Goal: Communication & Community: Ask a question

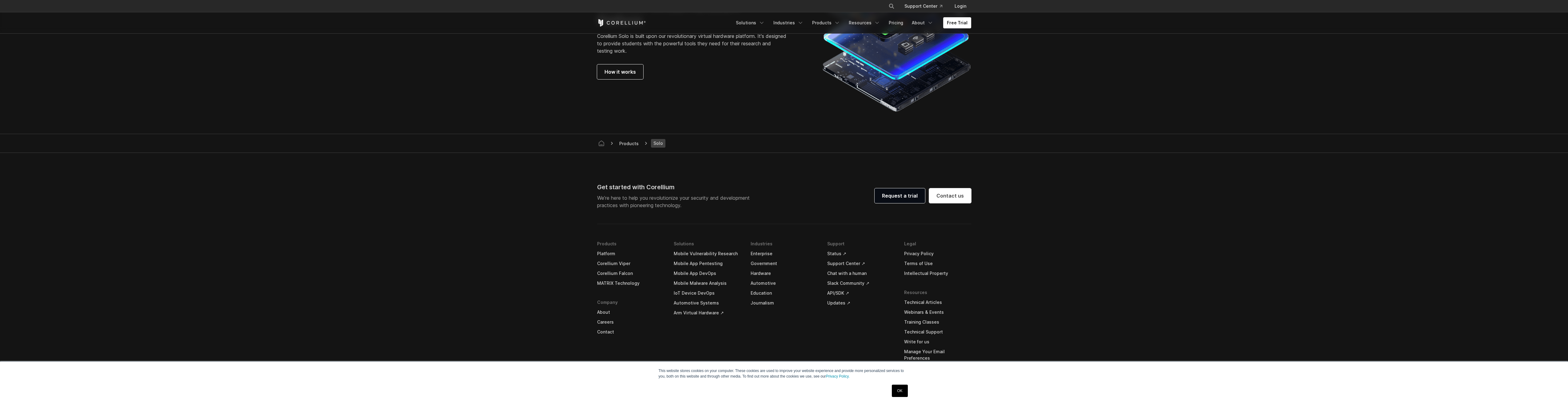
scroll to position [1154, 0]
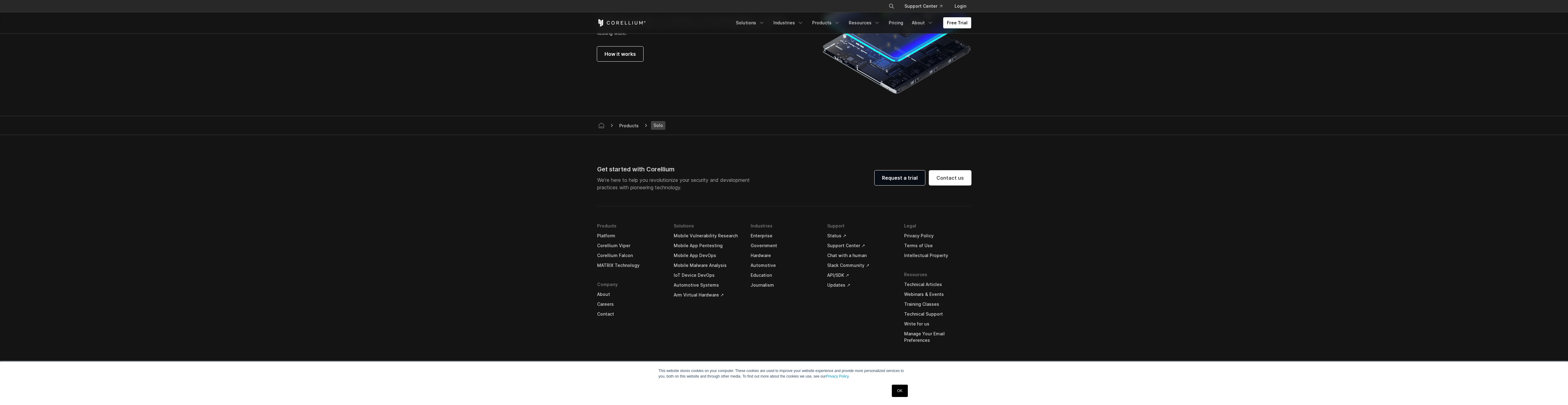
click at [848, 256] on link "Chat with a human" at bounding box center [861, 255] width 67 height 10
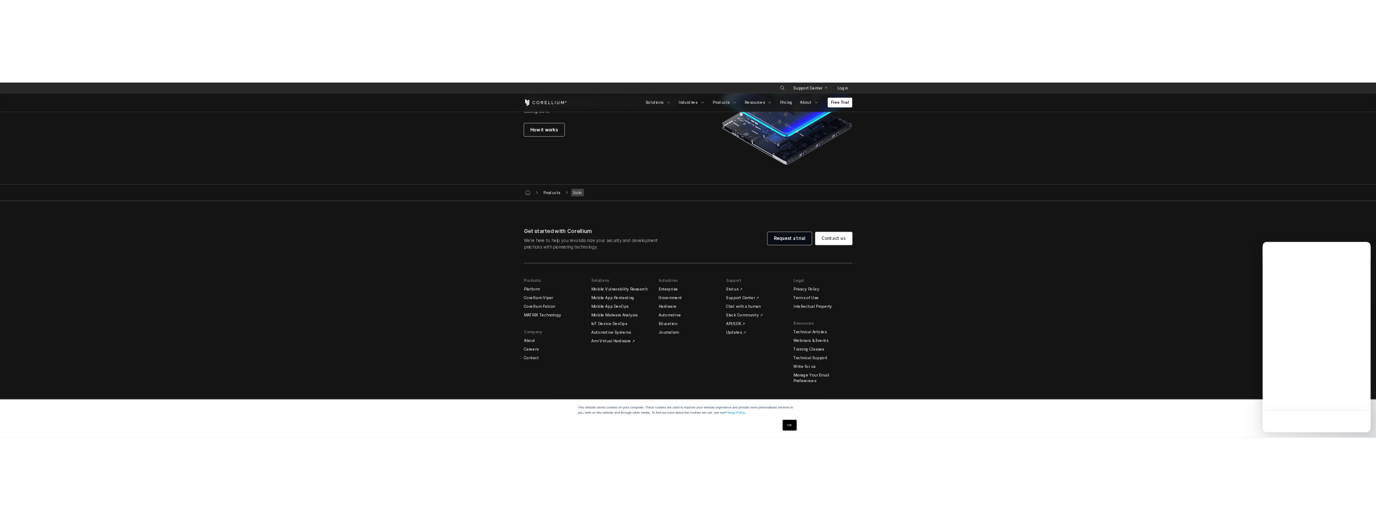
scroll to position [0, 0]
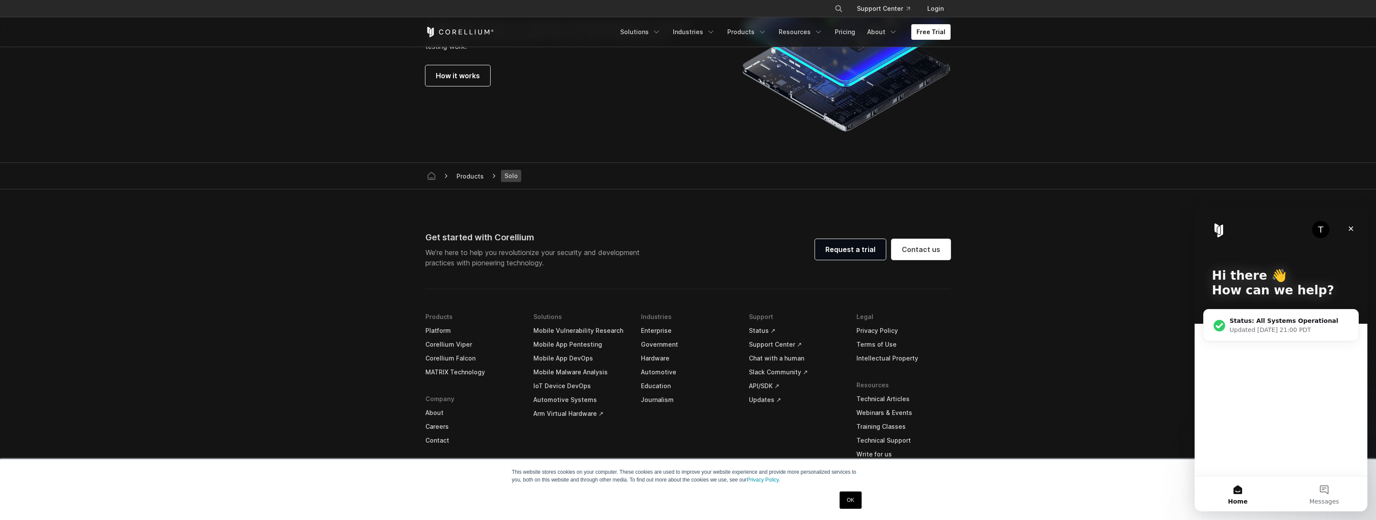
click at [1271, 379] on div "T Hi there 👋 How can we help? Status: All Systems Operational Updated [DATE] 21…" at bounding box center [1281, 341] width 173 height 269
click at [1265, 395] on div "T Hi there 👋 How can we help? Status: All Systems Operational Updated [DATE] 21…" at bounding box center [1281, 341] width 173 height 269
click at [1325, 230] on div "T" at bounding box center [1320, 229] width 17 height 17
click at [1322, 230] on div "T" at bounding box center [1320, 229] width 17 height 17
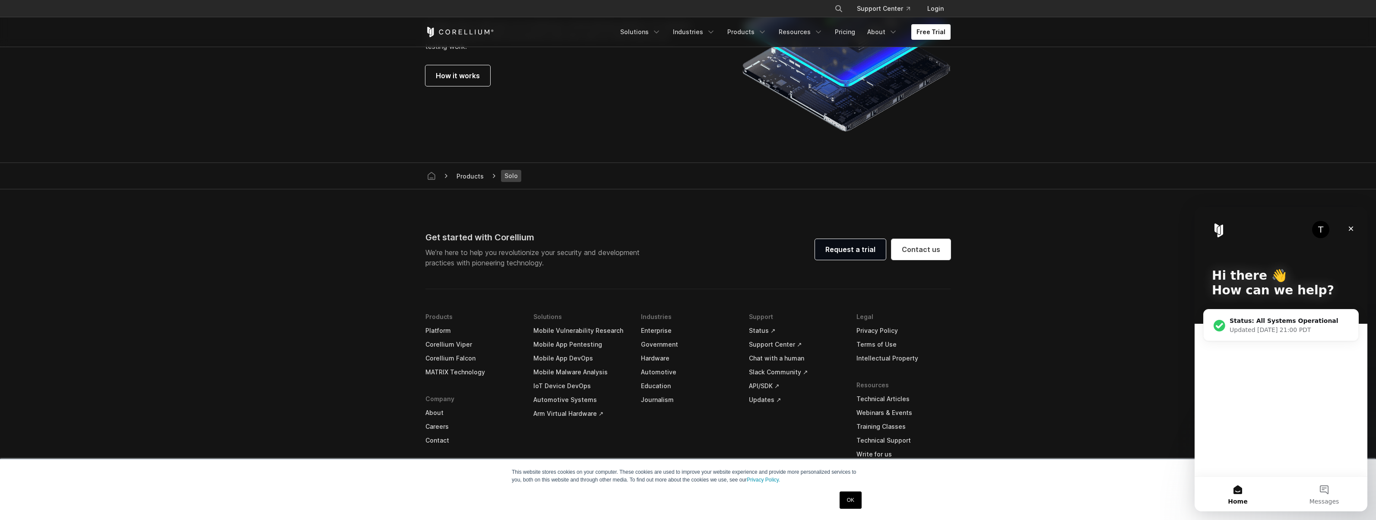
click at [1213, 233] on img "Intercom messenger" at bounding box center [1219, 230] width 14 height 14
drag, startPoint x: 1273, startPoint y: 390, endPoint x: 1275, endPoint y: 368, distance: 21.7
click at [1274, 390] on div "T Hi there 👋 How can we help? Status: All Systems Operational Updated [DATE] 21…" at bounding box center [1281, 341] width 173 height 269
click at [1278, 294] on p "How can we help?" at bounding box center [1281, 290] width 138 height 15
click at [1278, 293] on p "How can we help?" at bounding box center [1281, 290] width 138 height 15
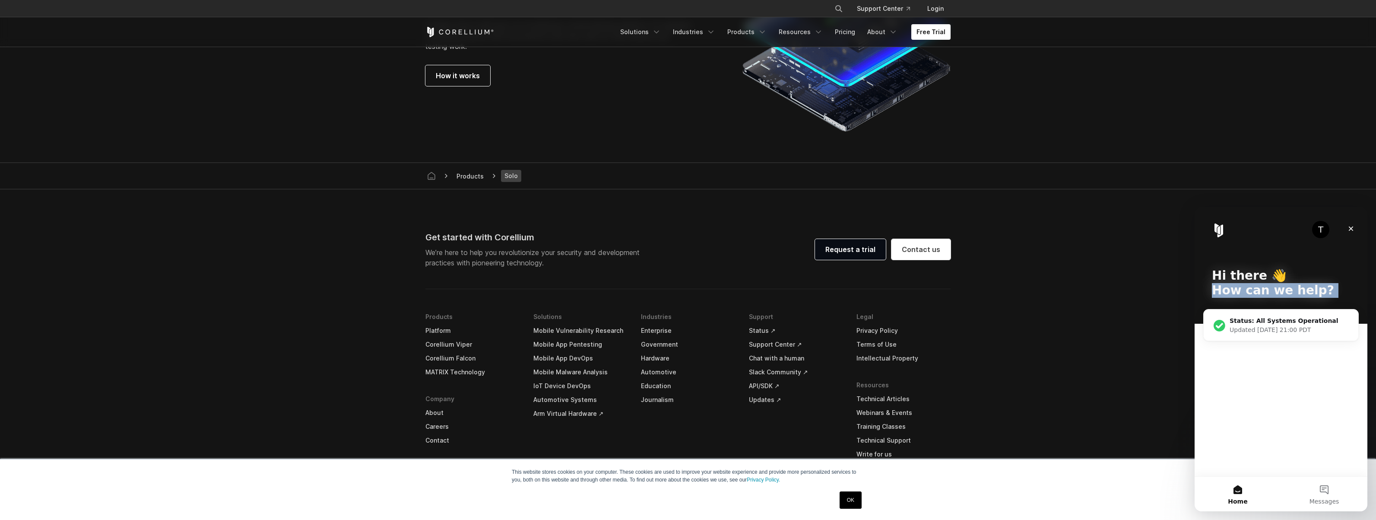
click at [1278, 293] on p "How can we help?" at bounding box center [1281, 290] width 138 height 15
drag, startPoint x: 1278, startPoint y: 293, endPoint x: 1315, endPoint y: 286, distance: 37.4
click at [1315, 286] on p "How can we help?" at bounding box center [1281, 290] width 138 height 15
click at [1327, 289] on p "How can we help?" at bounding box center [1281, 290] width 138 height 15
click at [1261, 375] on div "T Hi there 👋 How can we help? Status: All Systems Operational Updated [DATE] 21…" at bounding box center [1281, 341] width 173 height 269
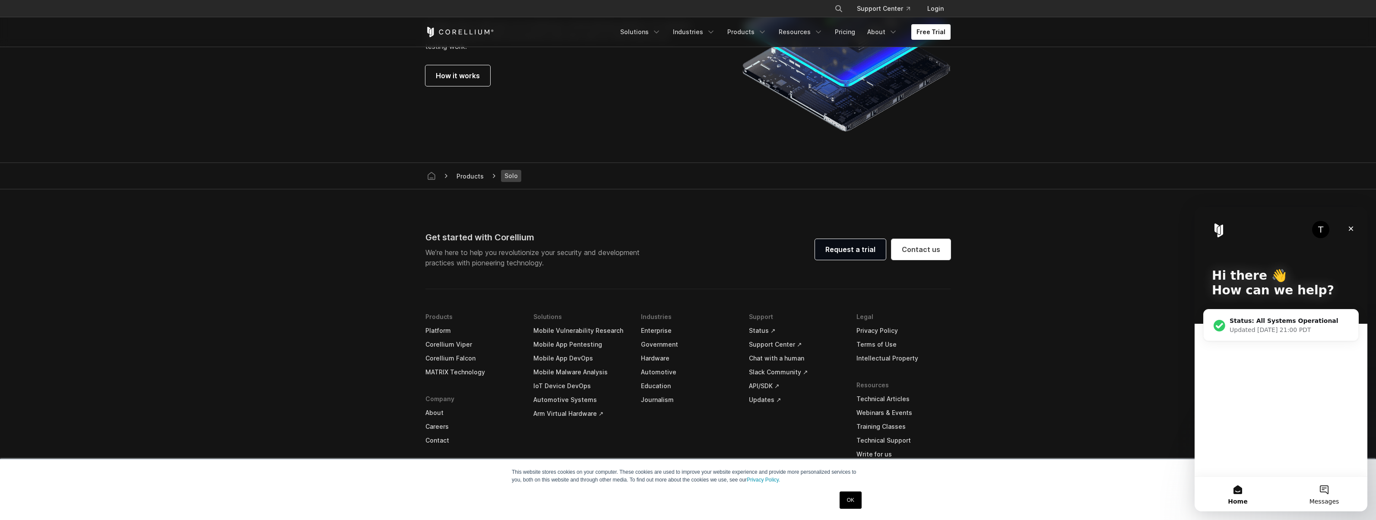
click at [1329, 491] on button "Messages" at bounding box center [1324, 493] width 86 height 35
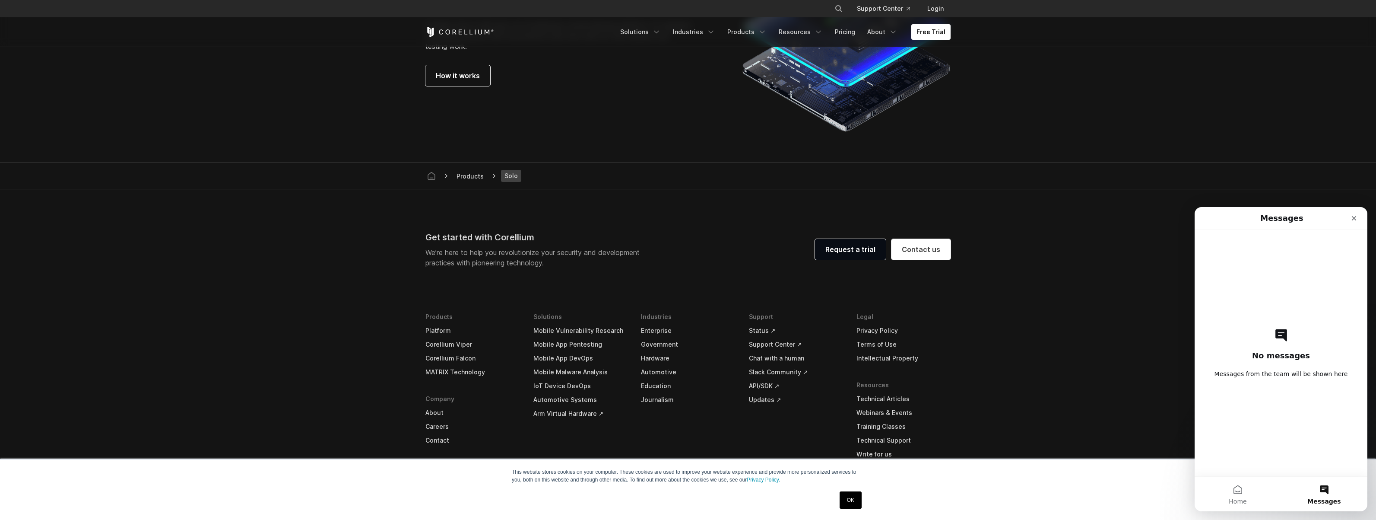
click at [1268, 275] on div "No messages Messages from the team will be shown here" at bounding box center [1281, 353] width 143 height 246
click at [1356, 222] on div "Close" at bounding box center [1354, 218] width 16 height 16
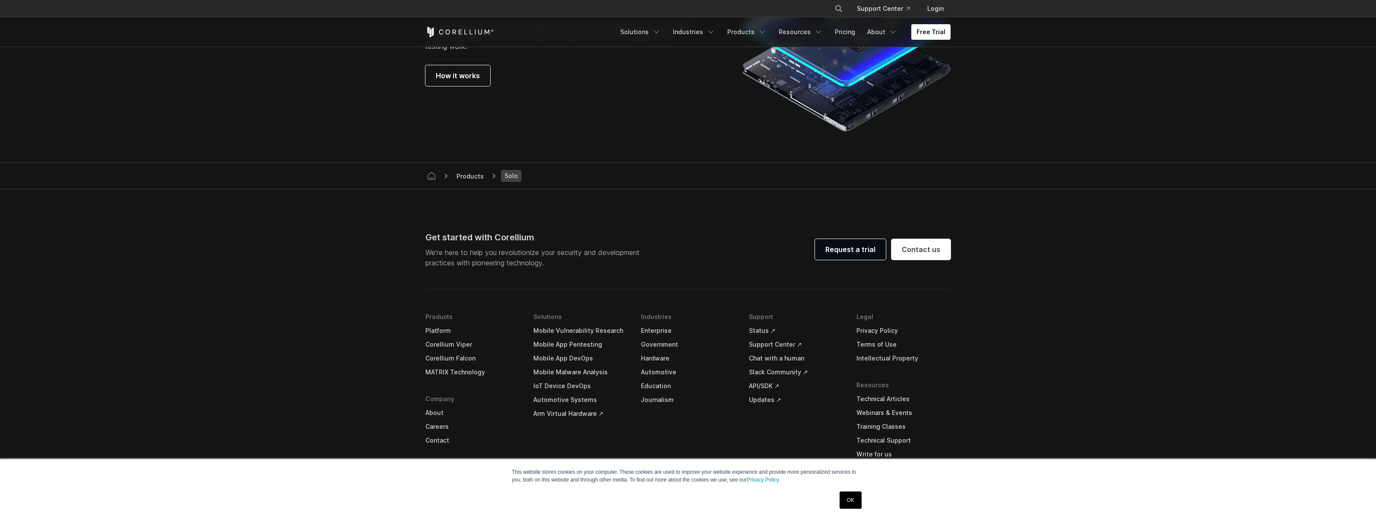
click at [774, 358] on link "Chat with a human" at bounding box center [796, 358] width 94 height 14
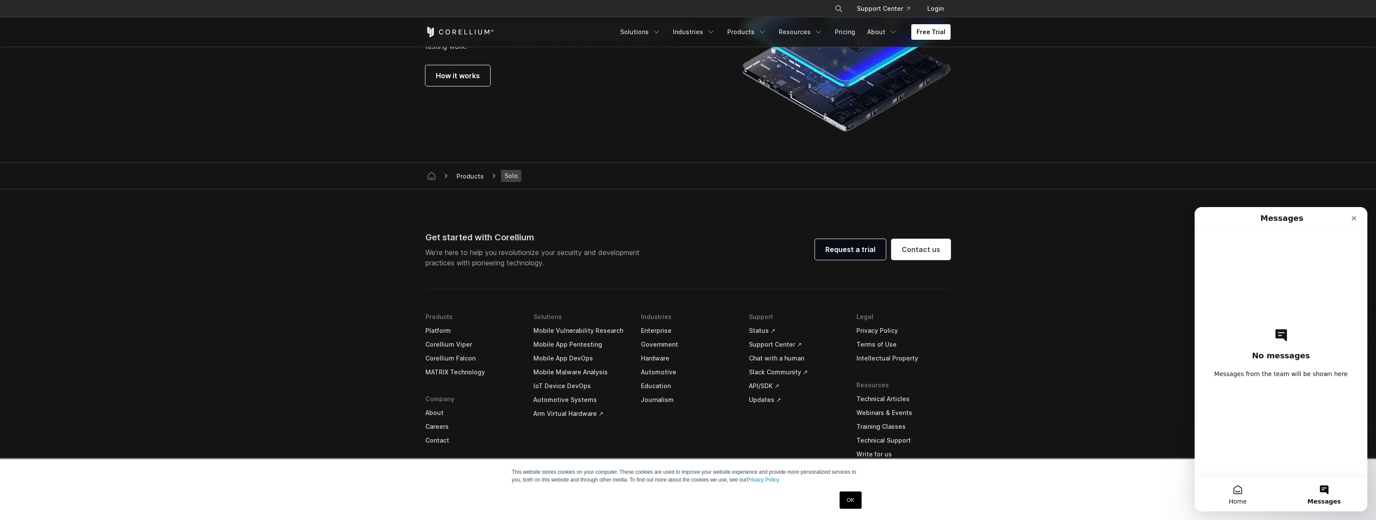
click at [1238, 498] on span "Home" at bounding box center [1238, 501] width 18 height 6
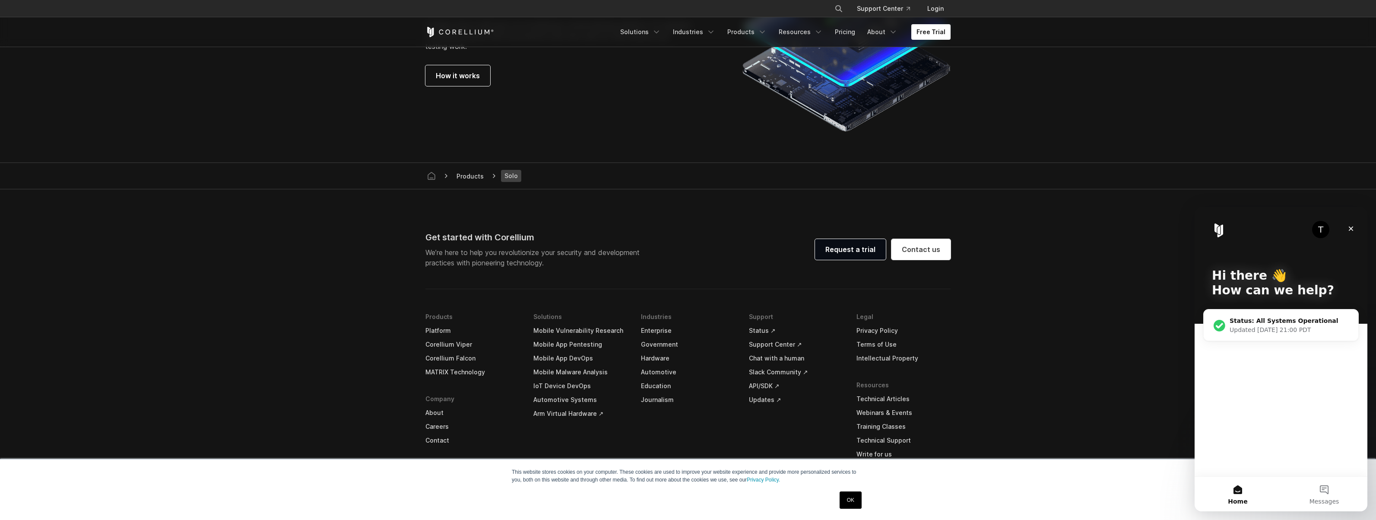
click at [1267, 325] on div "Updated [DATE] 21:00 PDT" at bounding box center [1290, 329] width 120 height 9
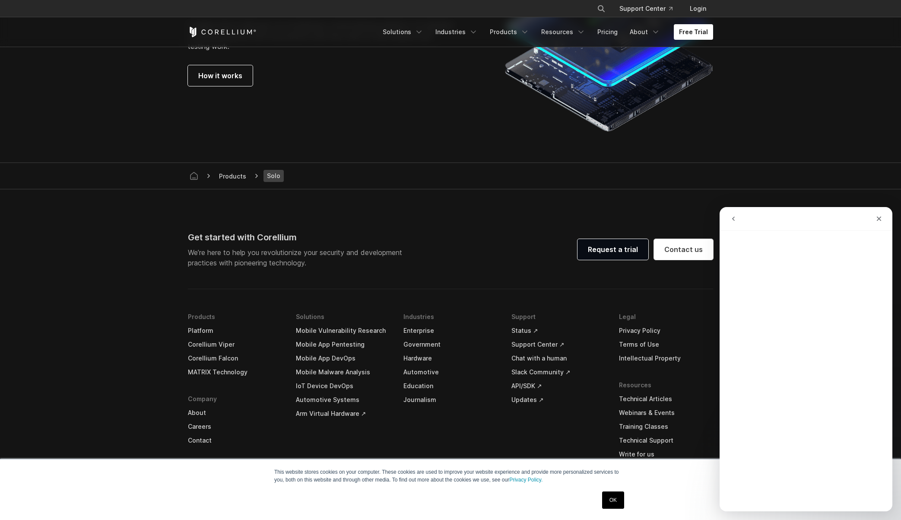
click at [736, 222] on icon "go back" at bounding box center [733, 218] width 7 height 7
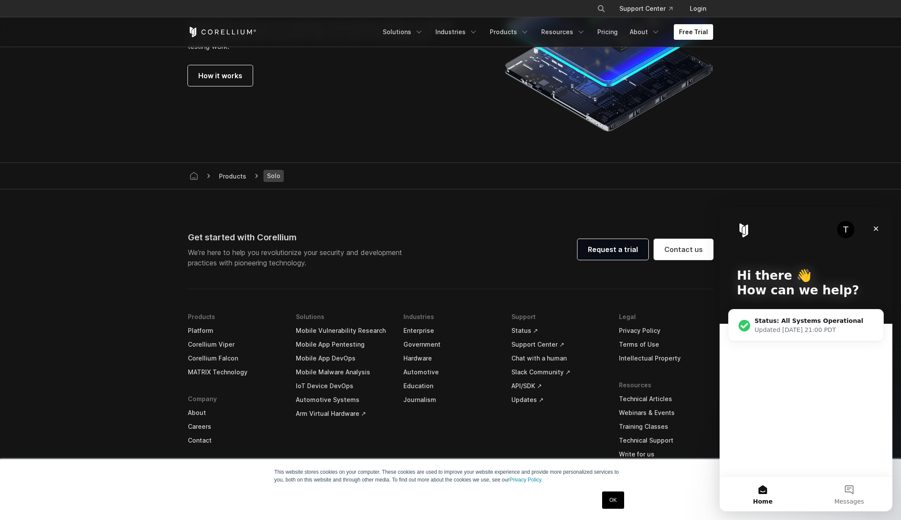
click at [765, 415] on div "T Hi there 👋 How can we help? Status: All Systems Operational Updated [DATE] 21…" at bounding box center [806, 341] width 173 height 269
drag, startPoint x: 777, startPoint y: 362, endPoint x: 777, endPoint y: 367, distance: 4.8
click at [776, 366] on div "T Hi there 👋 How can we help? Status: All Systems Operational Updated [DATE] 21…" at bounding box center [806, 341] width 173 height 269
click at [776, 367] on div "T Hi there 👋 How can we help? Status: All Systems Operational Updated [DATE] 21…" at bounding box center [806, 341] width 173 height 269
click at [776, 368] on div "T Hi there 👋 How can we help? Status: All Systems Operational Updated [DATE] 21…" at bounding box center [806, 341] width 173 height 269
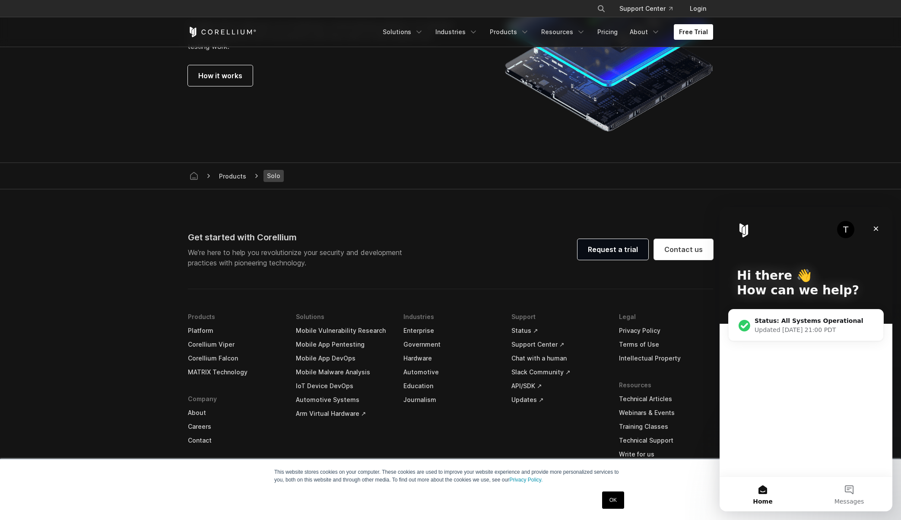
drag, startPoint x: 776, startPoint y: 368, endPoint x: 761, endPoint y: 419, distance: 53.2
click at [761, 419] on div "T Hi there 👋 How can we help? Status: All Systems Operational Updated [DATE] 21…" at bounding box center [806, 341] width 173 height 269
click at [849, 487] on button "Messages" at bounding box center [849, 493] width 86 height 35
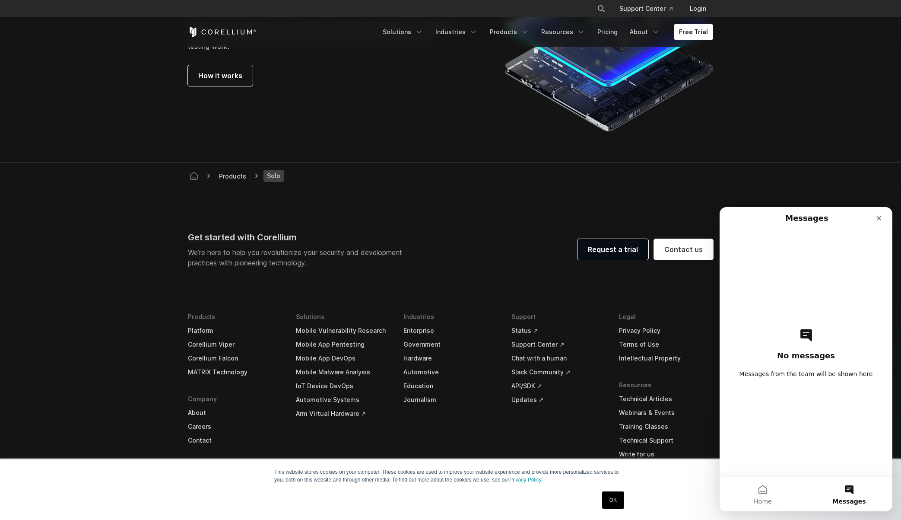
click at [818, 338] on div "No messages Messages from the team will be shown here" at bounding box center [806, 353] width 143 height 246
click at [828, 241] on div "No messages Messages from the team will be shown here" at bounding box center [806, 353] width 143 height 246
click at [883, 217] on div "Close" at bounding box center [879, 218] width 16 height 16
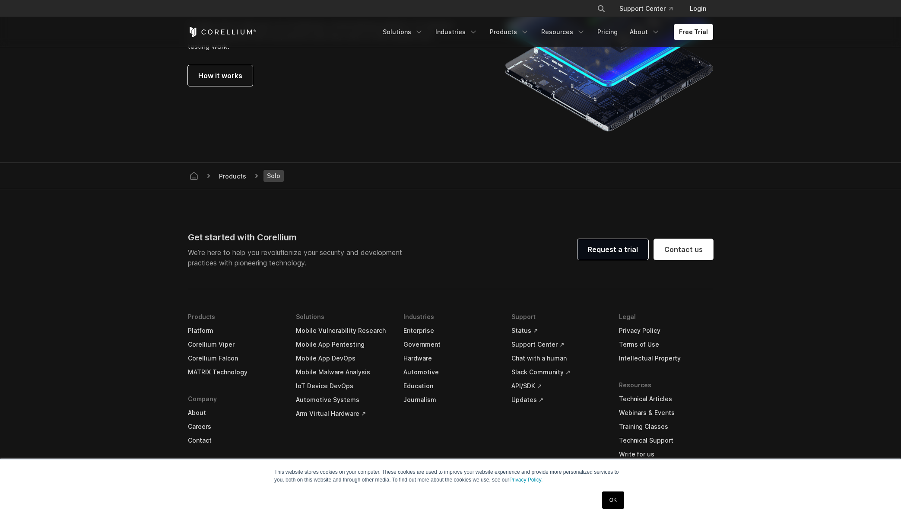
click at [610, 507] on link "OK" at bounding box center [613, 499] width 22 height 17
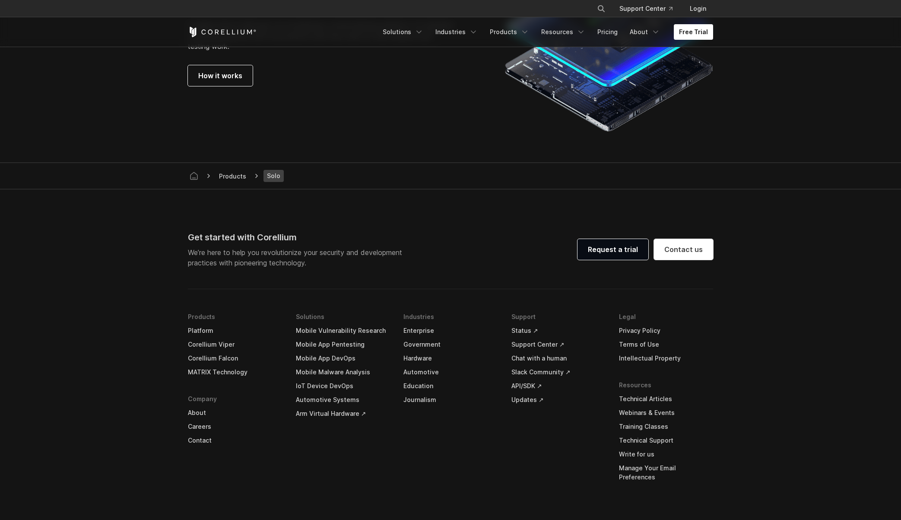
click at [534, 358] on link "Chat with a human" at bounding box center [558, 358] width 94 height 14
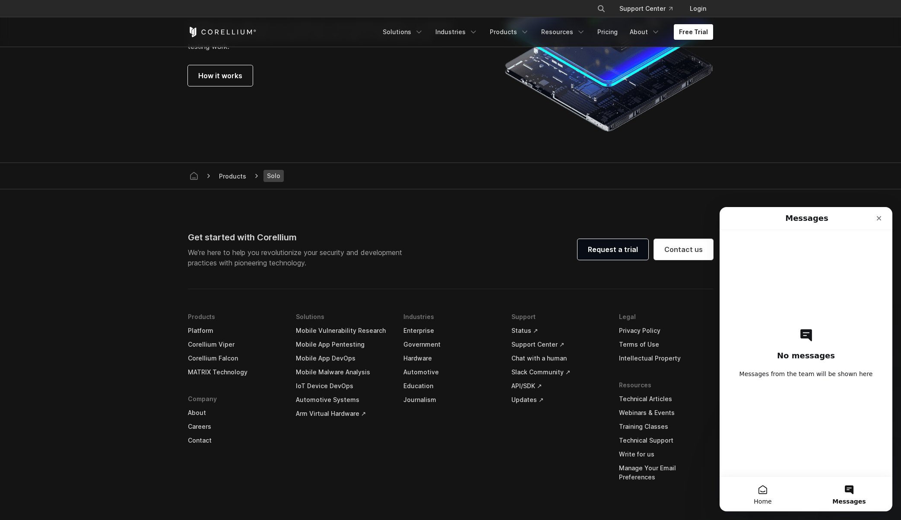
click at [767, 495] on button "Home" at bounding box center [763, 493] width 86 height 35
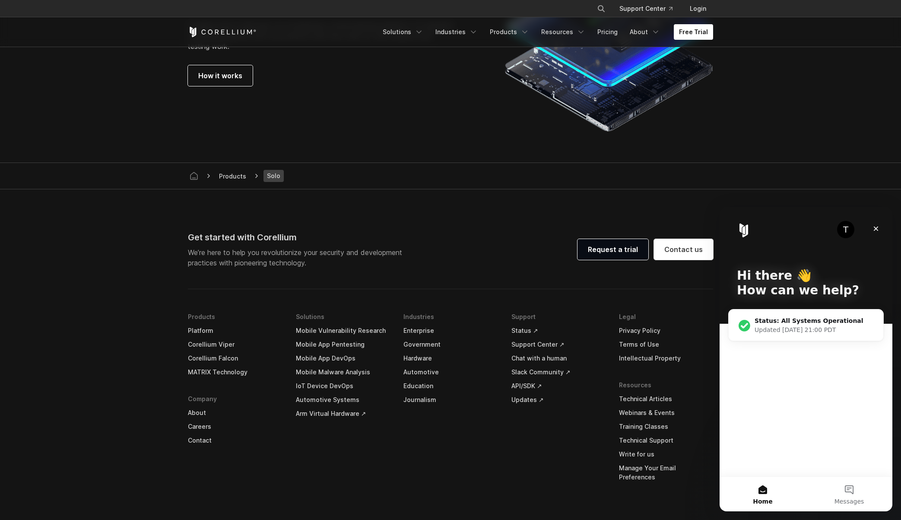
click at [766, 368] on div "T Hi there 👋 How can we help? Status: All Systems Operational Updated [DATE] 21…" at bounding box center [806, 341] width 173 height 269
click at [758, 273] on p "Hi there 👋" at bounding box center [806, 275] width 138 height 15
click at [847, 233] on div "T" at bounding box center [845, 229] width 17 height 17
click at [746, 227] on img "Intercom messenger" at bounding box center [744, 230] width 14 height 14
click at [877, 232] on div "Close" at bounding box center [876, 229] width 16 height 16
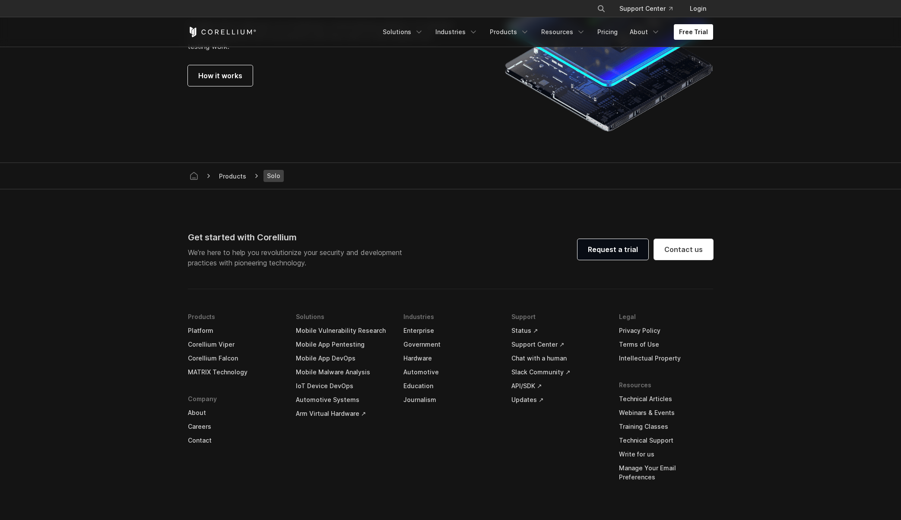
drag, startPoint x: 201, startPoint y: 329, endPoint x: 207, endPoint y: 333, distance: 7.0
click at [203, 330] on link "Platform" at bounding box center [235, 330] width 94 height 14
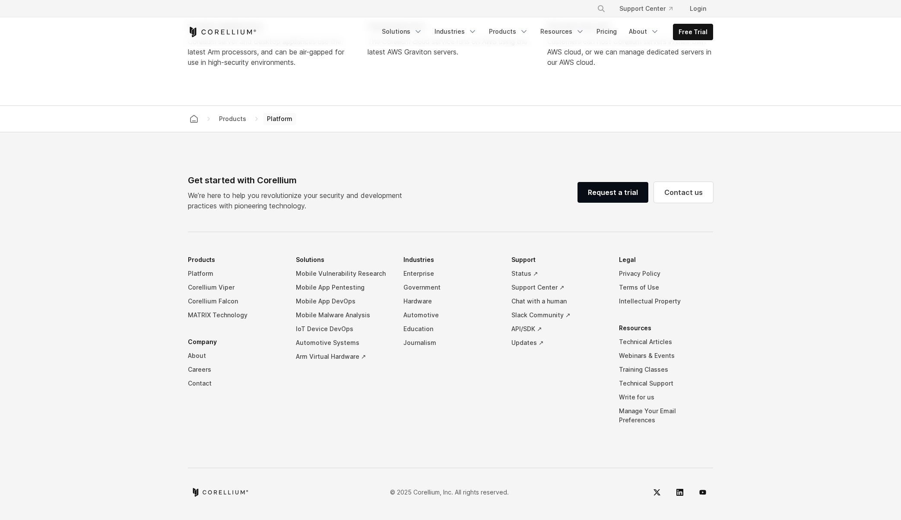
scroll to position [3977, 0]
click at [536, 308] on link "Chat with a human" at bounding box center [558, 301] width 94 height 14
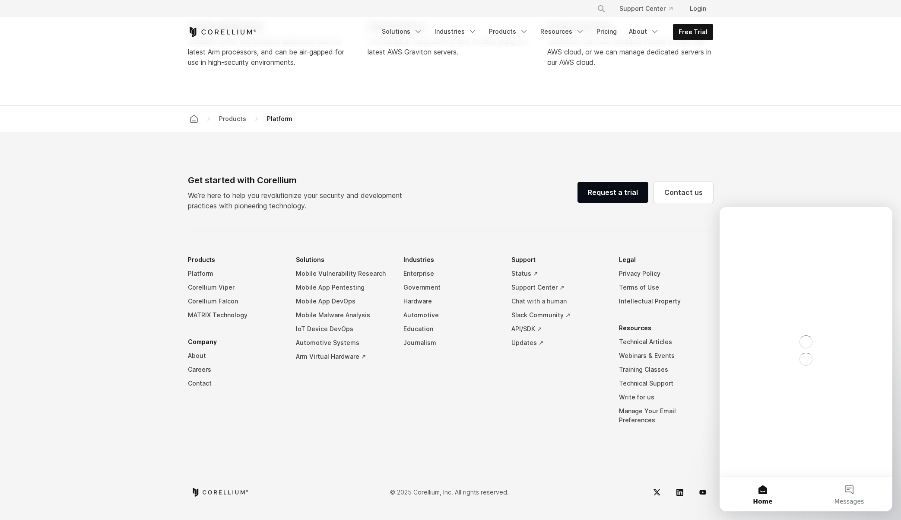
scroll to position [0, 0]
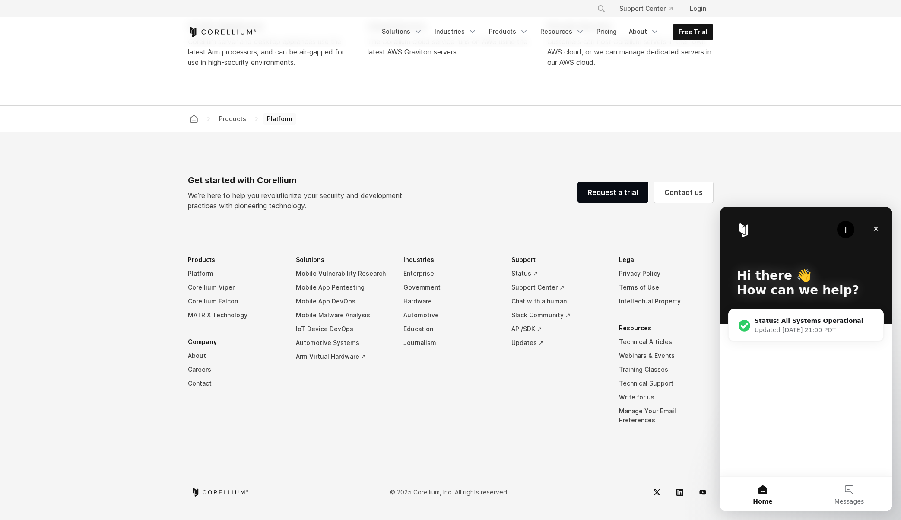
click at [808, 430] on div "T Hi there 👋 How can we help? Status: All Systems Operational Updated [DATE] 21…" at bounding box center [806, 341] width 173 height 269
click at [787, 434] on div "T Hi there 👋 How can we help? Status: All Systems Operational Updated [DATE] 21…" at bounding box center [806, 341] width 173 height 269
click at [787, 437] on div "T Hi there 👋 How can we help? Status: All Systems Operational Updated [DATE] 21…" at bounding box center [806, 341] width 173 height 269
drag, startPoint x: 787, startPoint y: 437, endPoint x: 765, endPoint y: 432, distance: 22.9
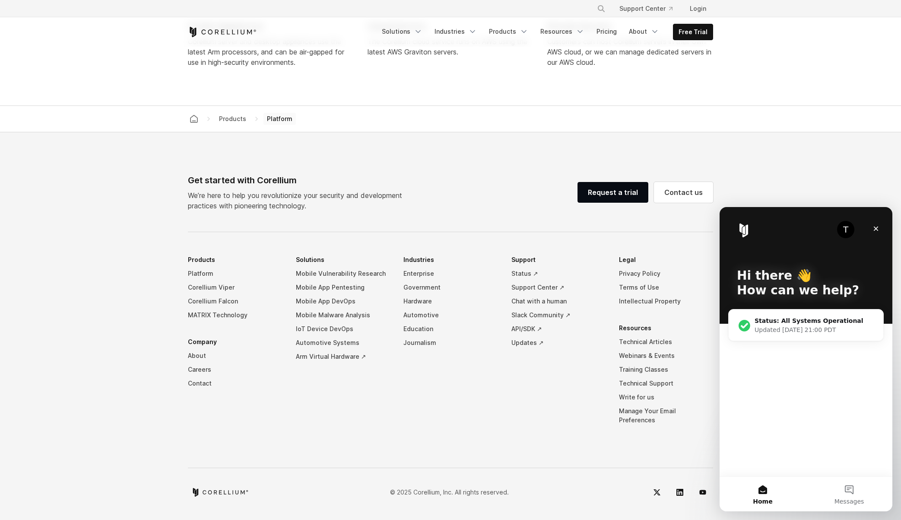
click at [764, 432] on div "T Hi there 👋 How can we help? Status: All Systems Operational Updated [DATE] 21…" at bounding box center [806, 341] width 173 height 269
click at [774, 432] on div "T Hi there 👋 How can we help? Status: All Systems Operational Updated [DATE] 21…" at bounding box center [806, 341] width 173 height 269
drag, startPoint x: 774, startPoint y: 432, endPoint x: 768, endPoint y: 459, distance: 26.9
click at [770, 458] on div "T Hi there 👋 How can we help? Status: All Systems Operational Updated [DATE] 21…" at bounding box center [806, 341] width 173 height 269
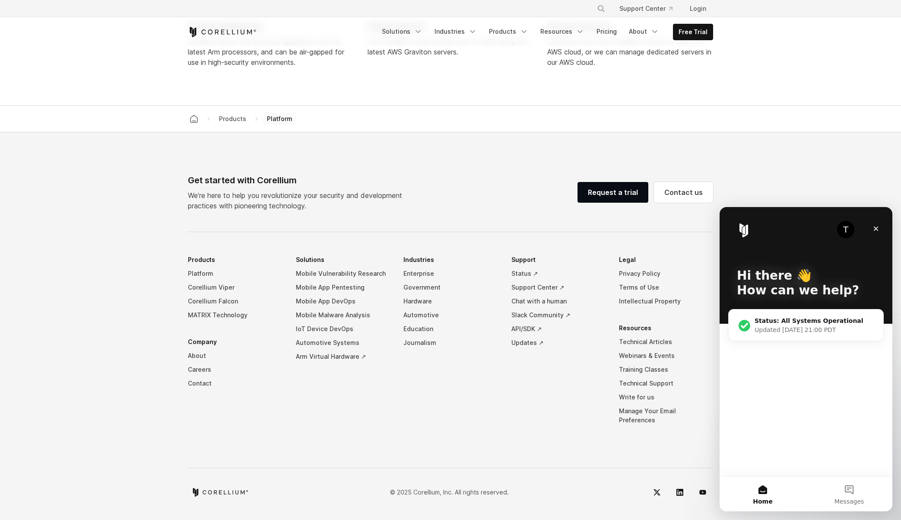
click at [774, 447] on div "T Hi there 👋 How can we help? Status: All Systems Operational Updated [DATE] 21…" at bounding box center [806, 341] width 173 height 269
click at [876, 227] on icon "Close" at bounding box center [875, 228] width 7 height 7
